Goal: Book appointment/travel/reservation

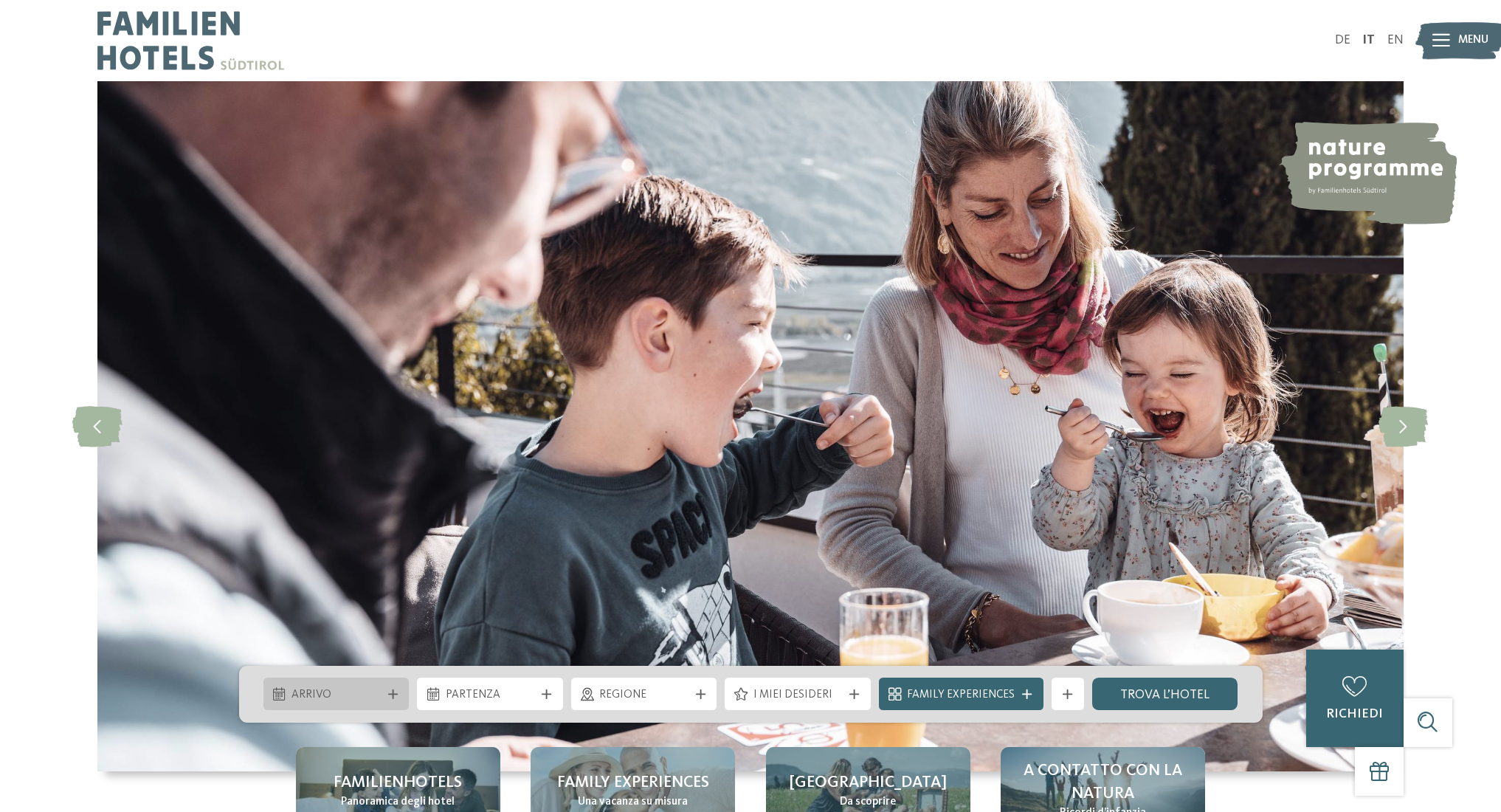
click at [334, 687] on span "Arrivo" at bounding box center [336, 695] width 89 height 16
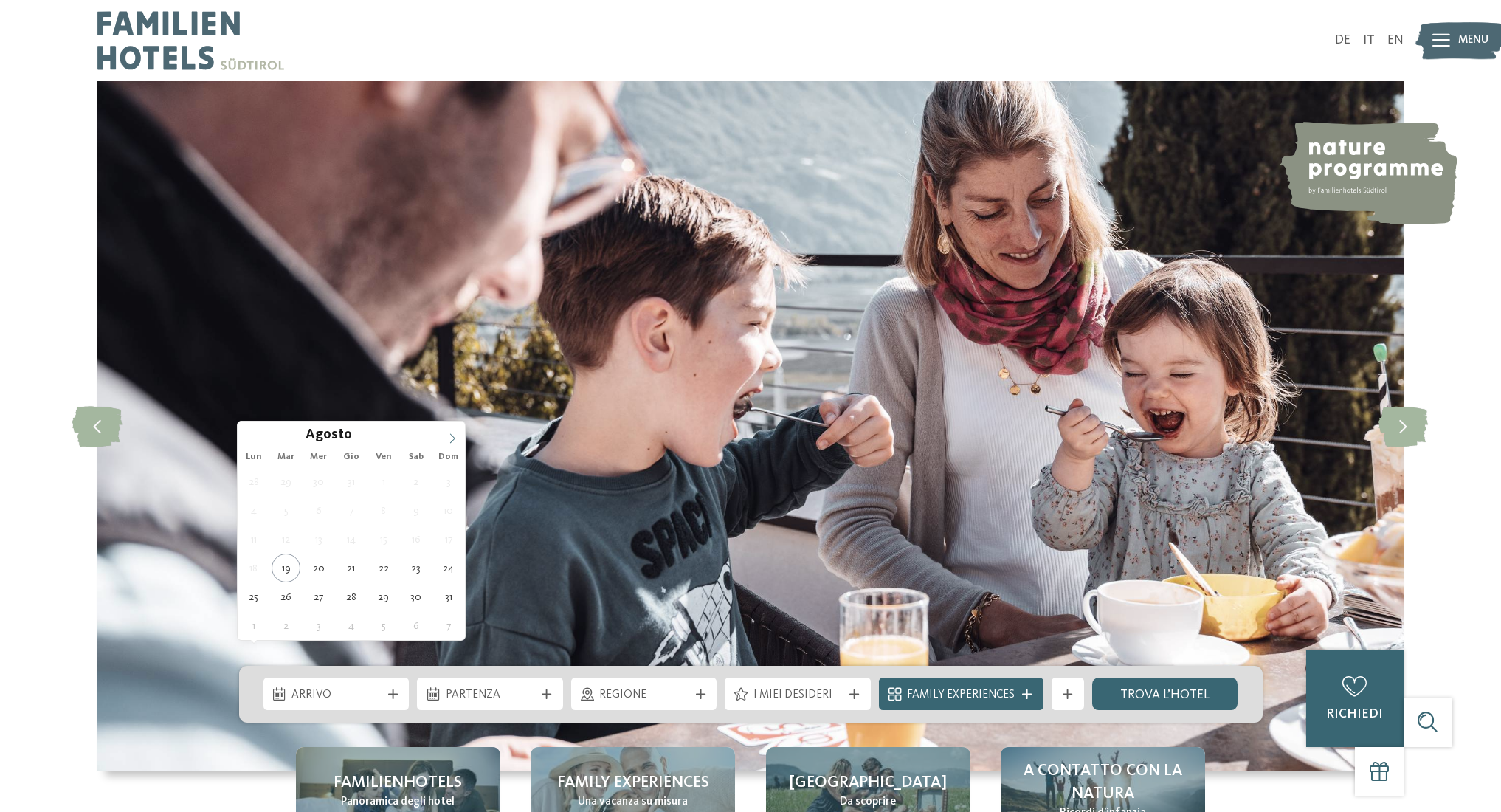
click at [452, 433] on icon at bounding box center [452, 438] width 10 height 10
type div "[DATE]"
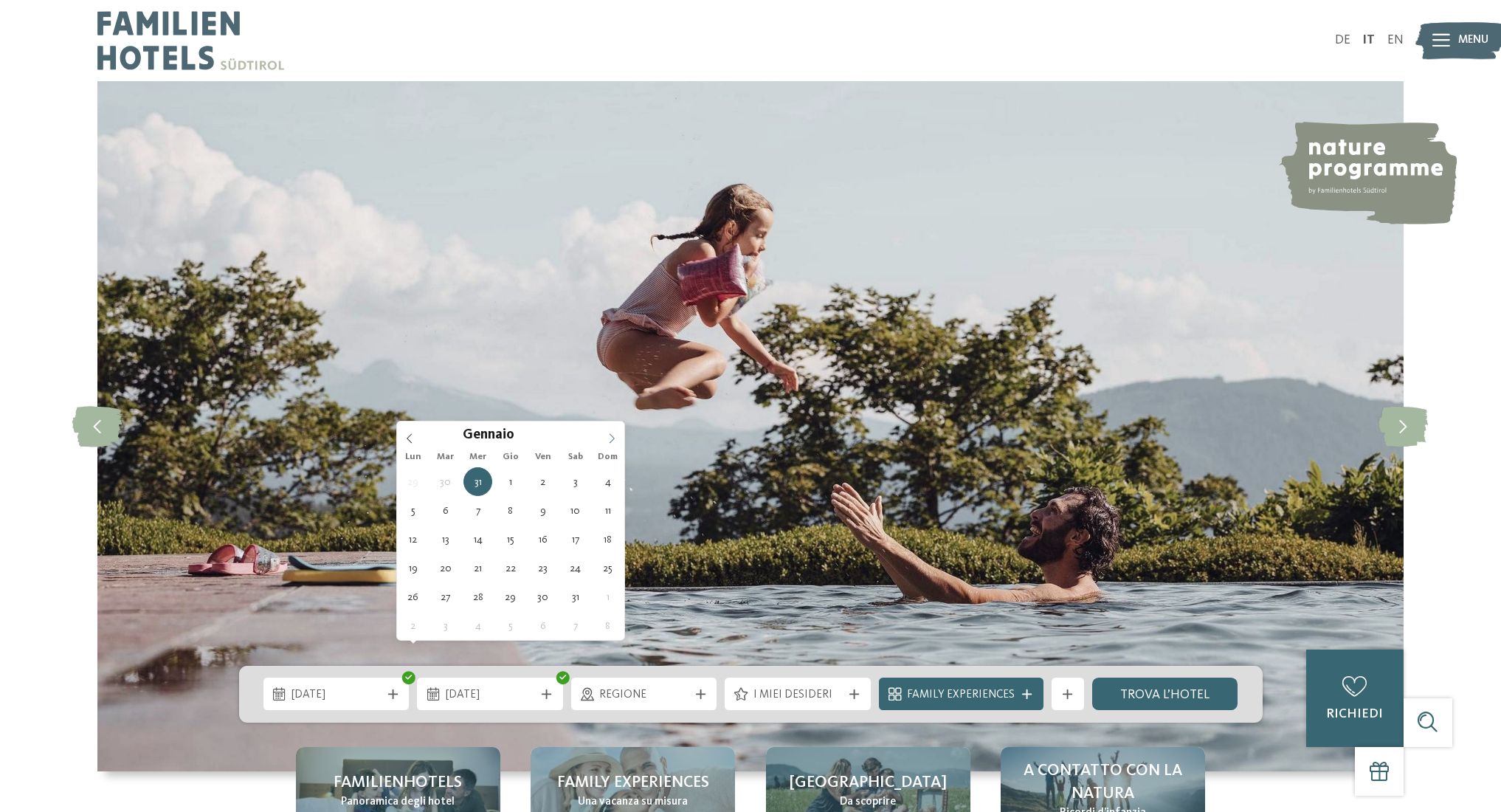
type input "****"
click at [608, 438] on icon at bounding box center [612, 438] width 10 height 10
type div "[DATE]"
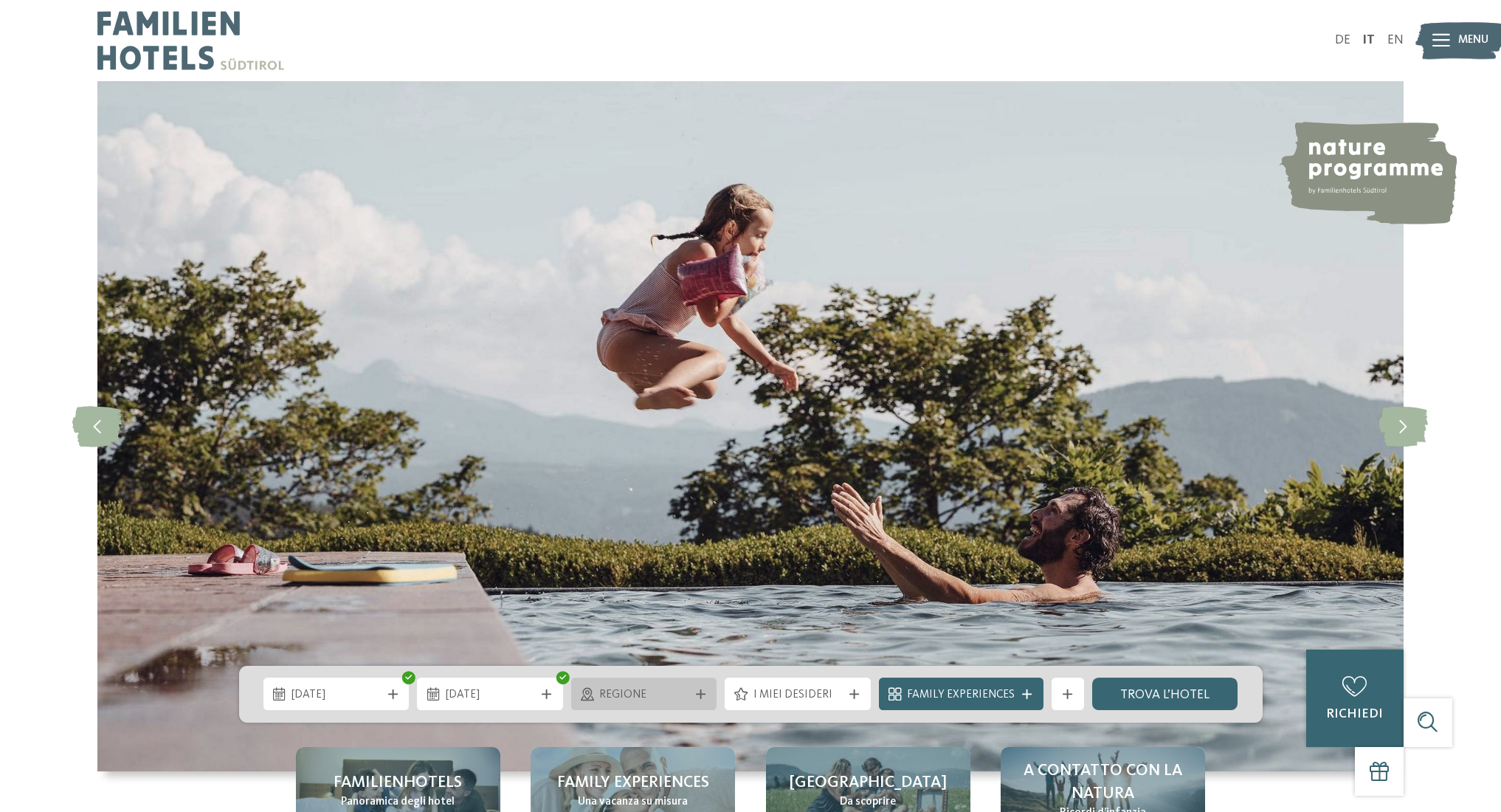
click at [627, 686] on div "Regione" at bounding box center [644, 694] width 98 height 18
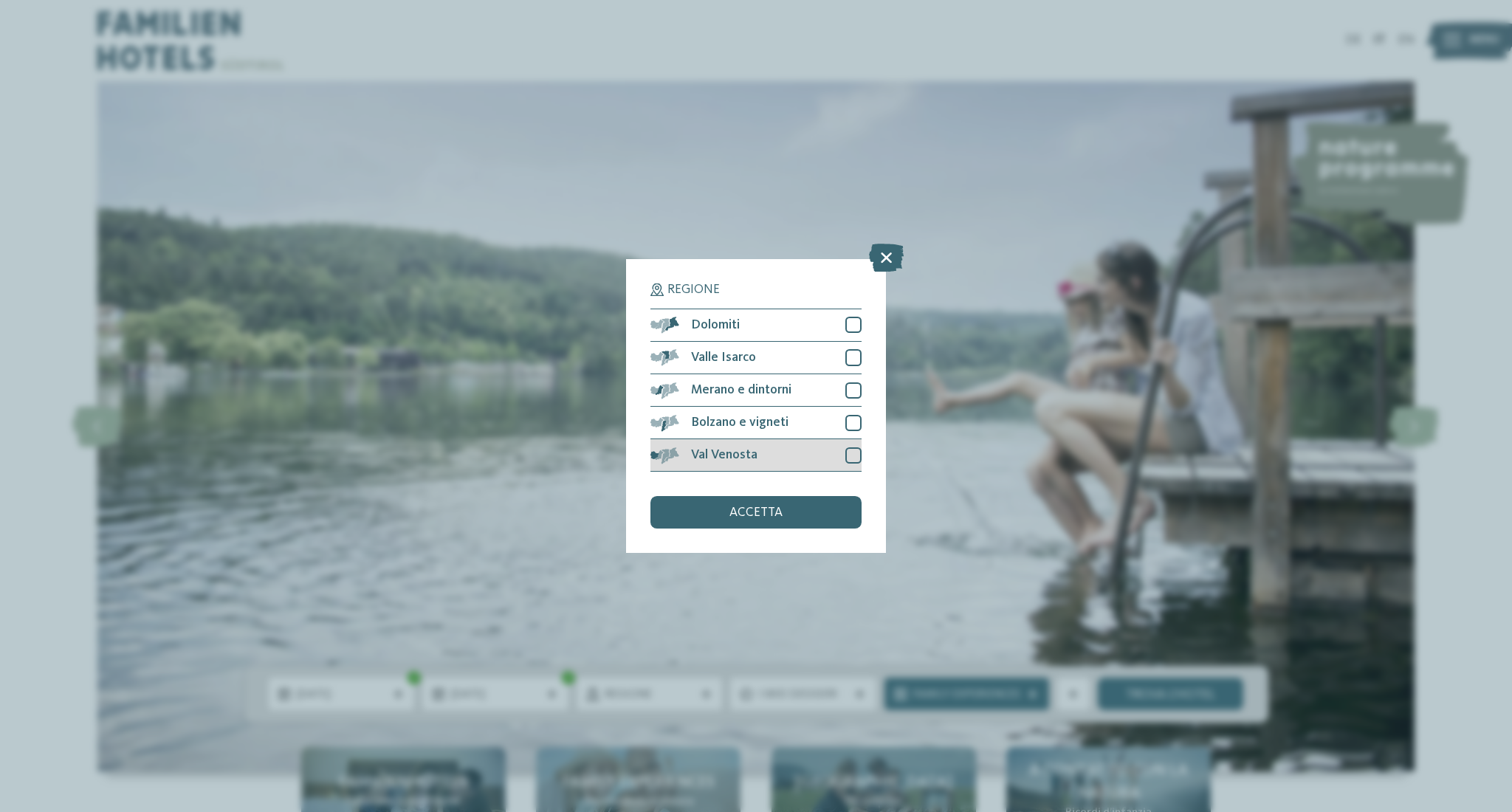
click at [861, 447] on div at bounding box center [853, 455] width 16 height 16
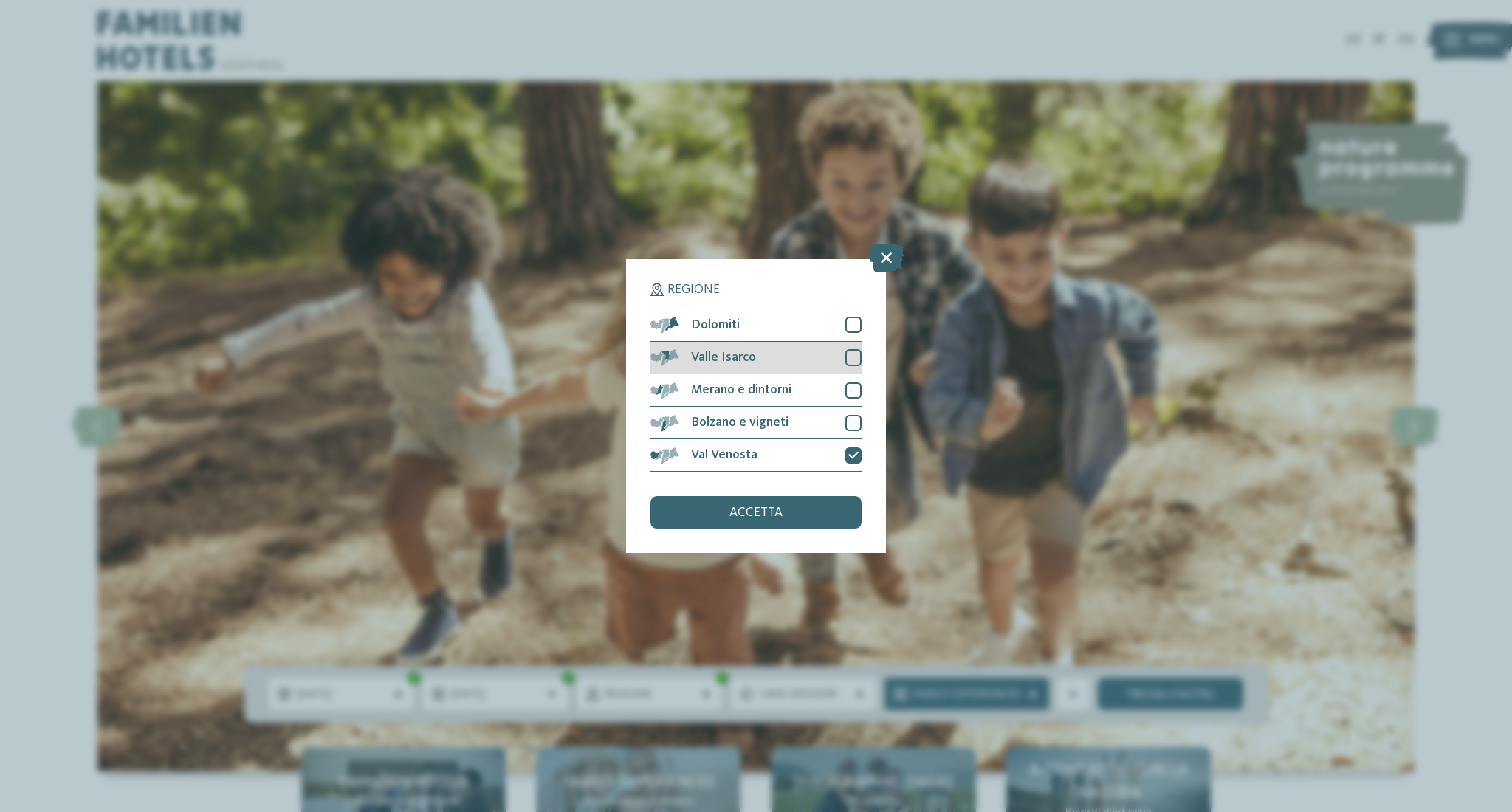
click at [861, 349] on div at bounding box center [853, 356] width 16 height 16
click at [861, 317] on div at bounding box center [853, 324] width 16 height 16
click at [779, 506] on span "accetta" at bounding box center [756, 513] width 54 height 13
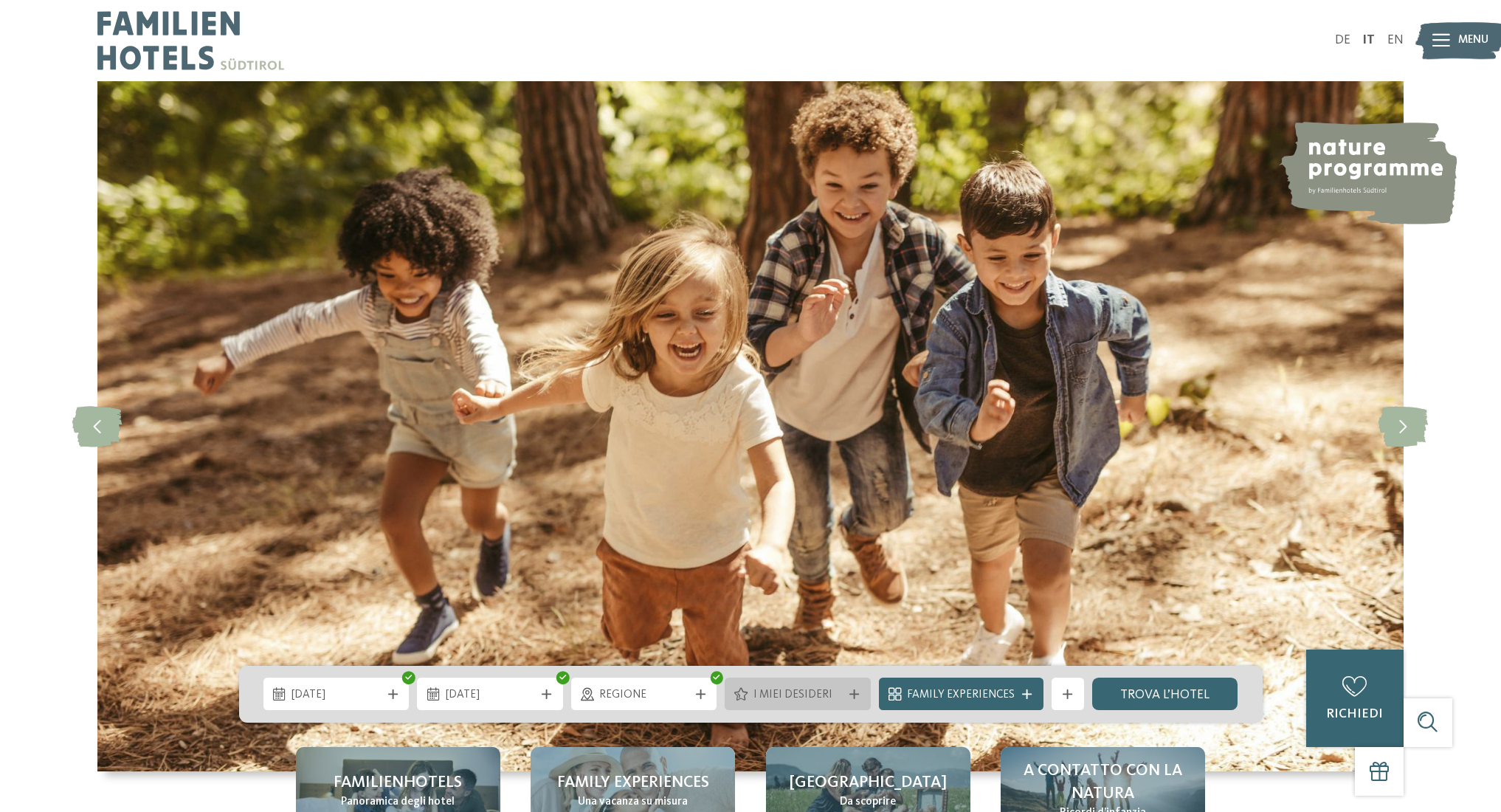
click at [795, 687] on span "I miei desideri" at bounding box center [798, 695] width 89 height 16
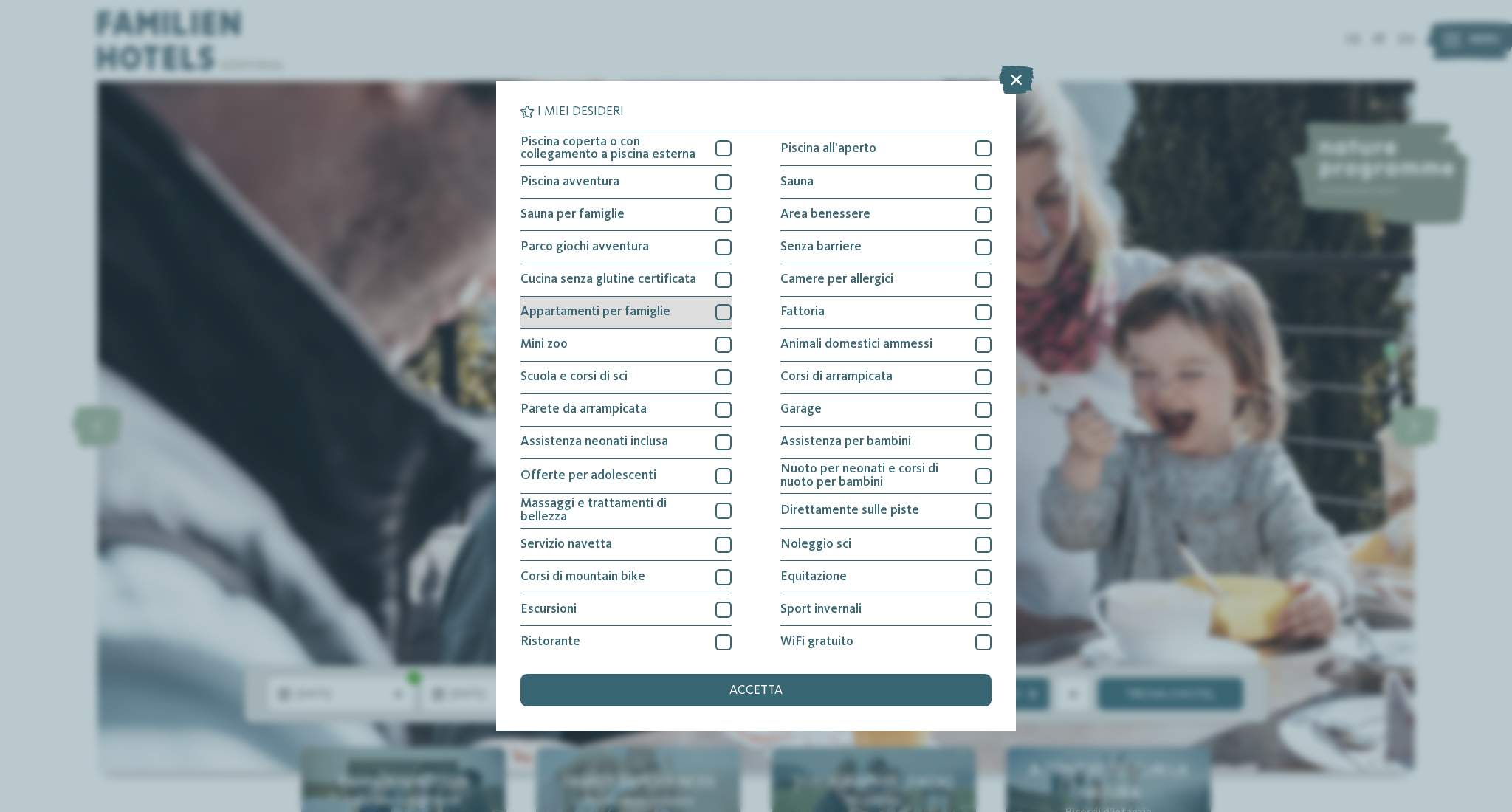
click at [715, 320] on div at bounding box center [723, 312] width 16 height 16
click at [747, 684] on span "accetta" at bounding box center [756, 691] width 54 height 13
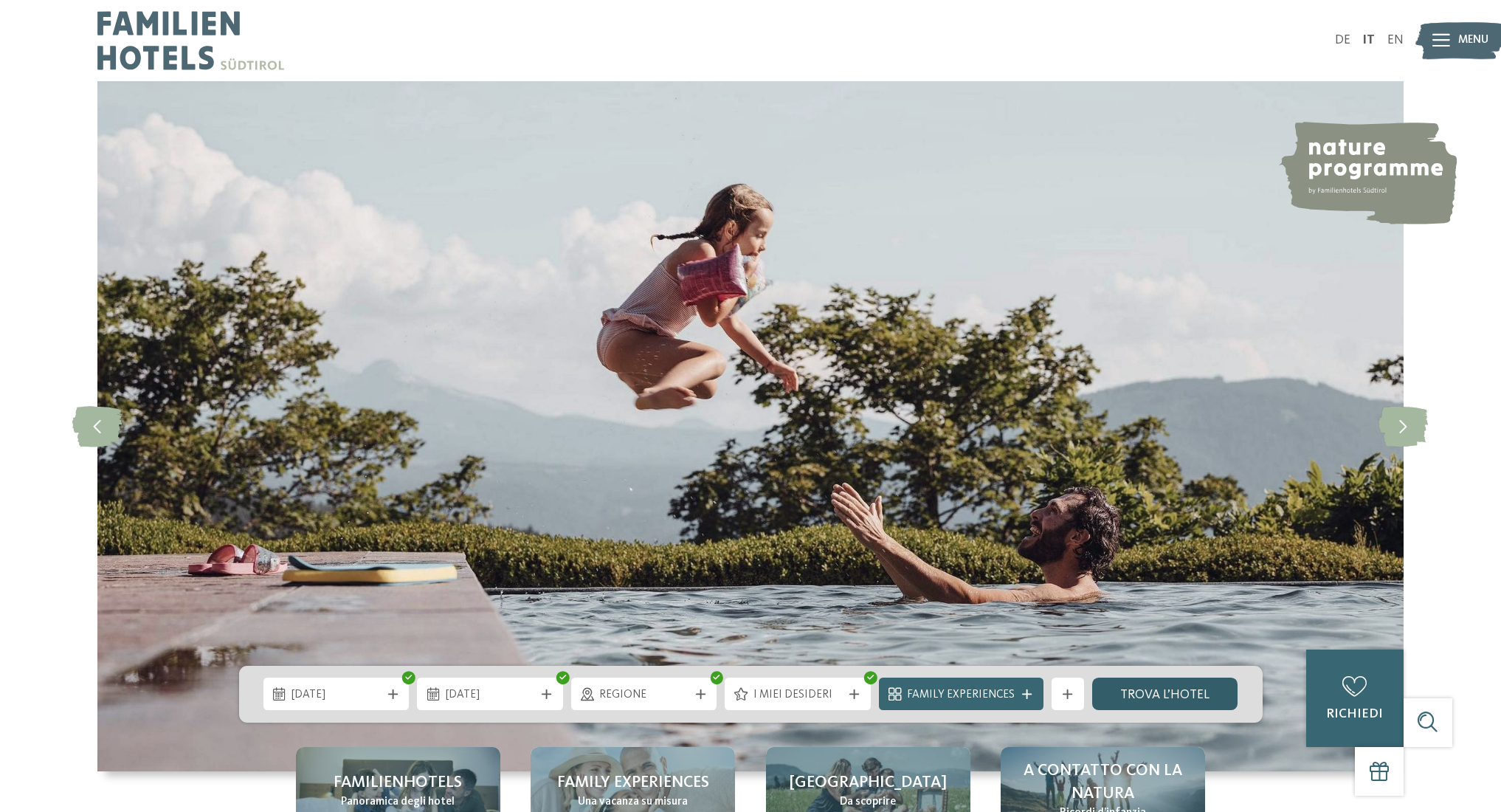
click at [1186, 677] on link "trova l’hotel" at bounding box center [1165, 693] width 146 height 33
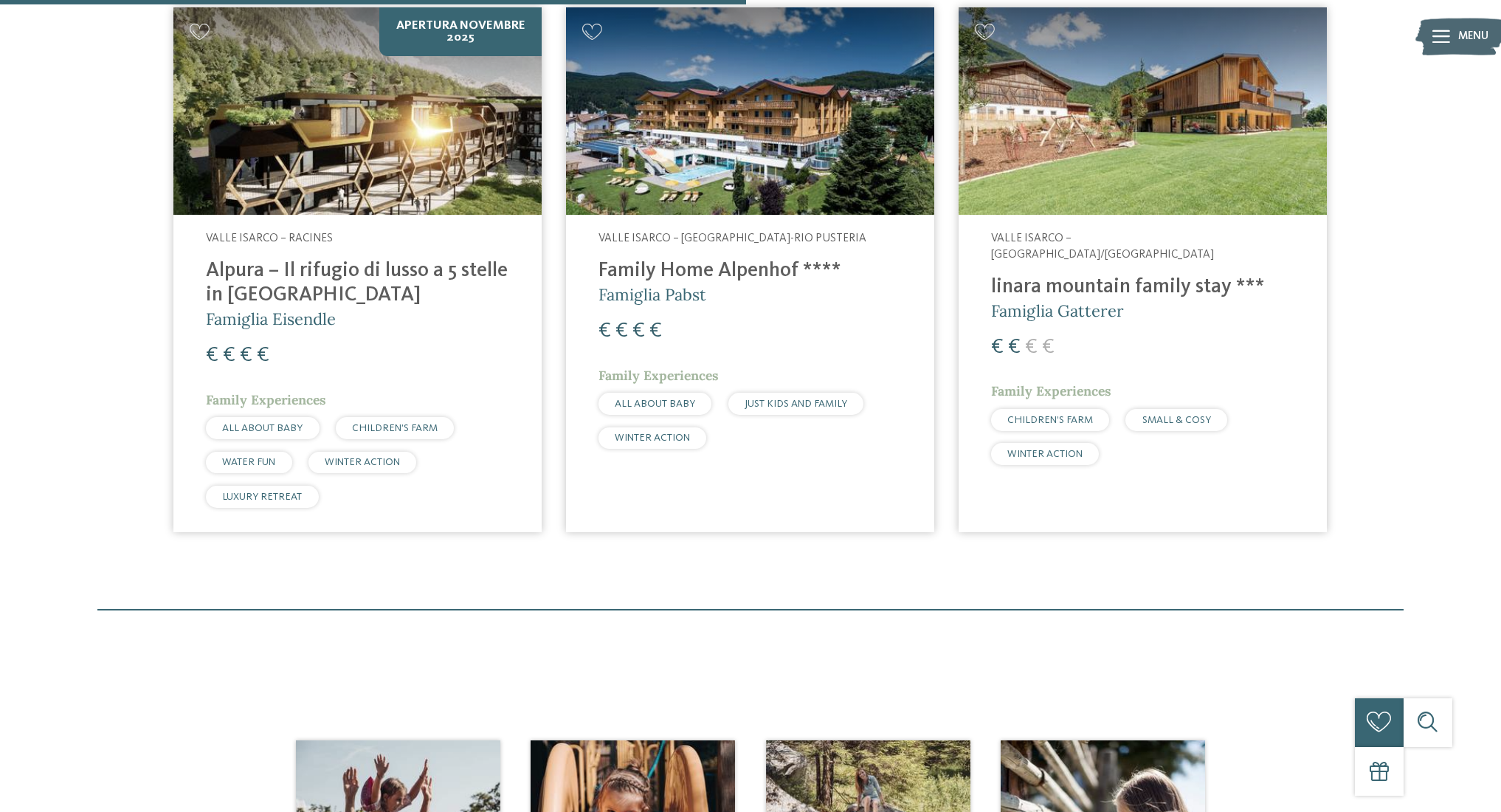
scroll to position [1178, 0]
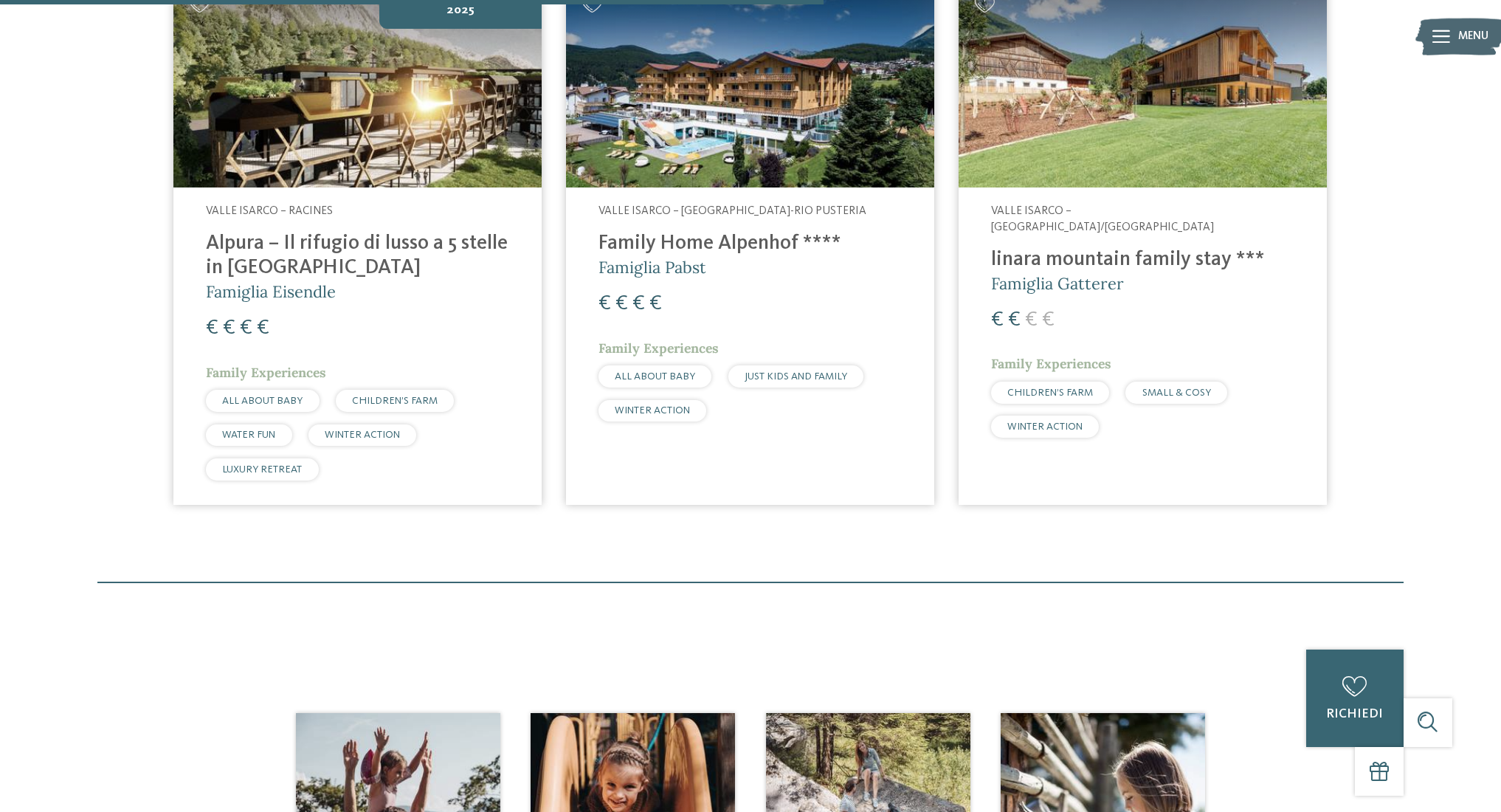
click at [652, 381] on span "ALL ABOUT BABY" at bounding box center [655, 376] width 80 height 10
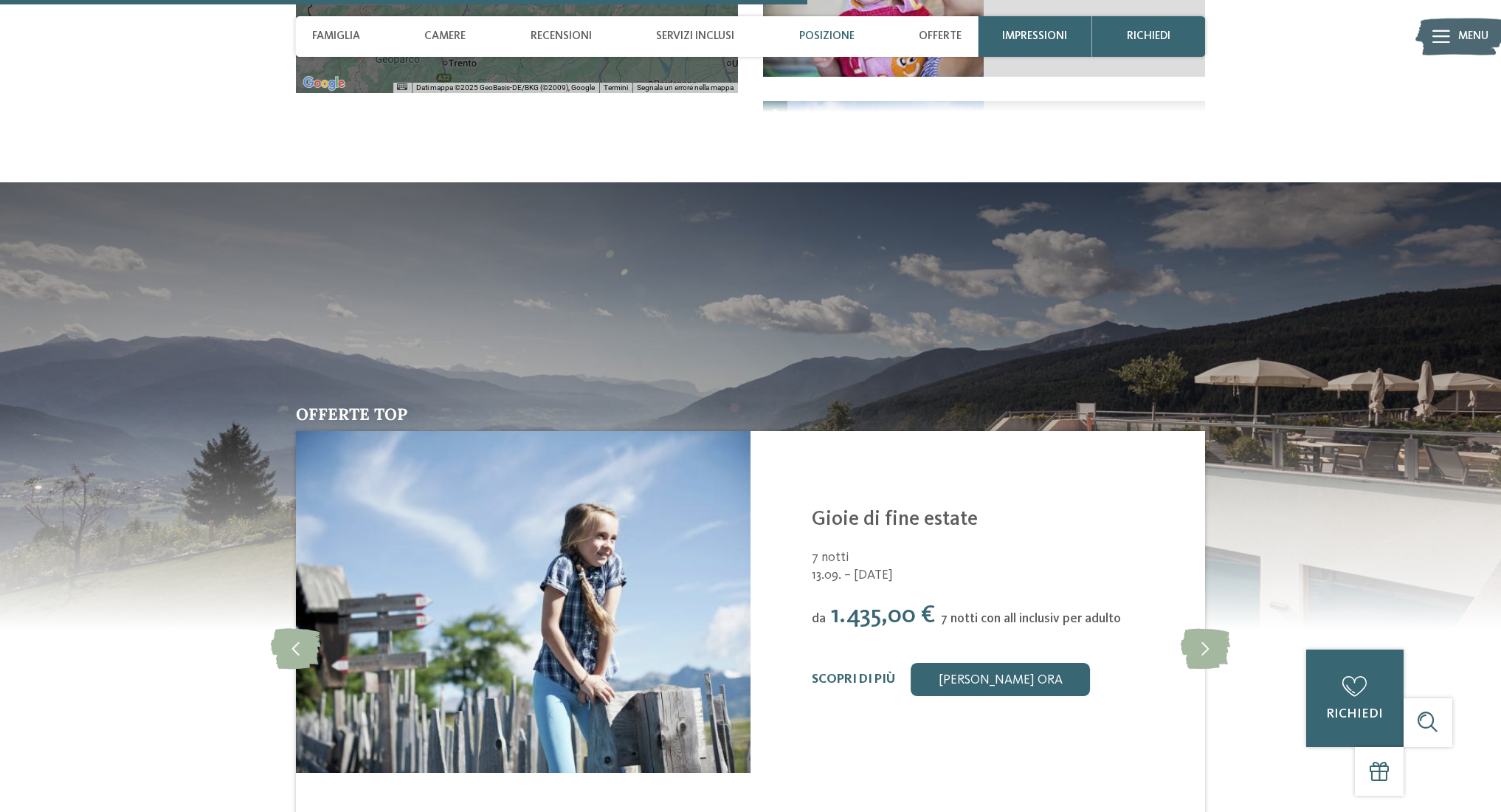
scroll to position [3350, 0]
